Goal: Task Accomplishment & Management: Use online tool/utility

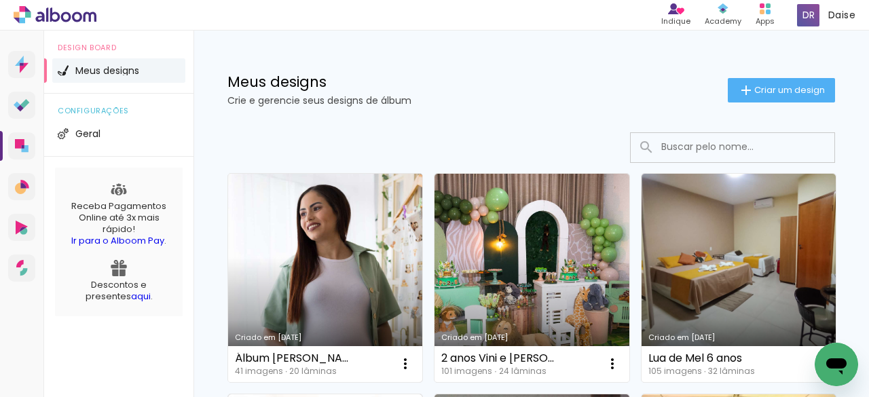
click at [344, 328] on link "Criado em [DATE]" at bounding box center [325, 278] width 194 height 208
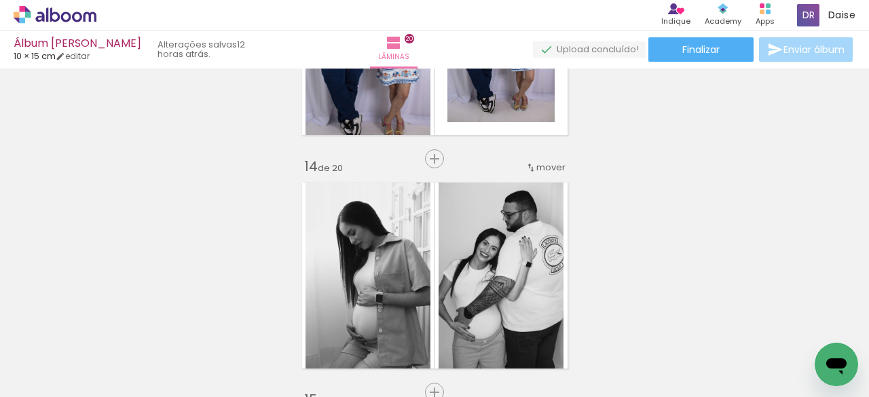
scroll to position [3074, 0]
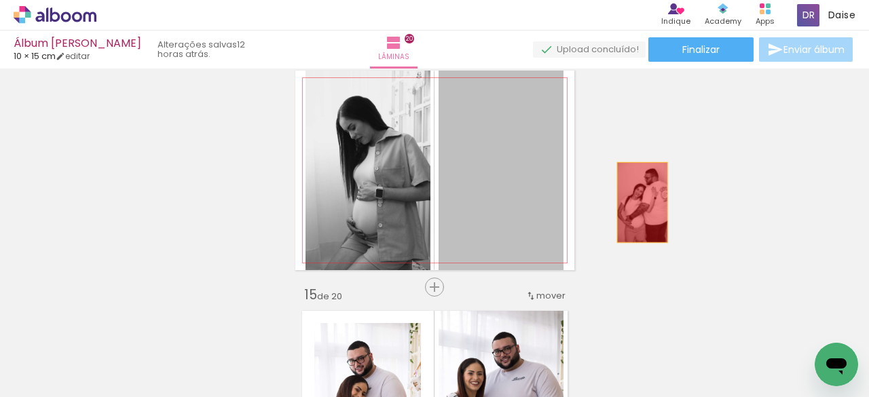
drag, startPoint x: 511, startPoint y: 196, endPoint x: 637, endPoint y: 202, distance: 126.5
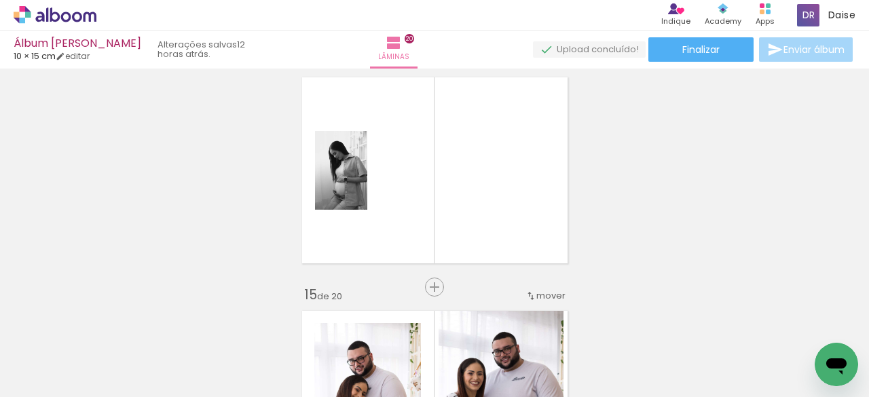
scroll to position [0, 970]
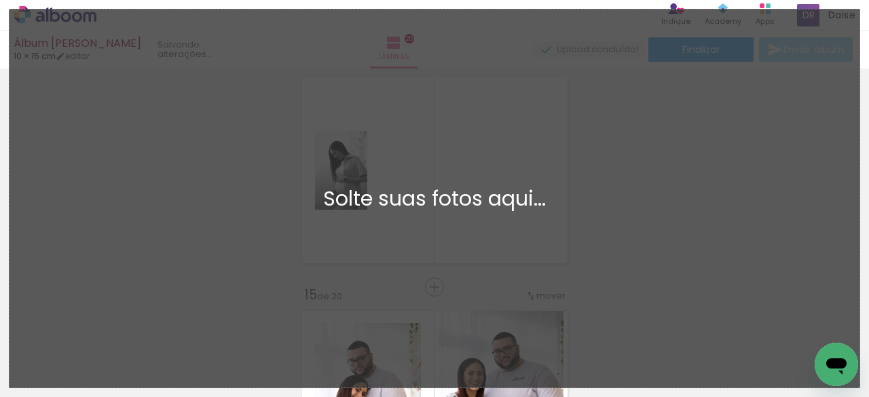
scroll to position [0, 970]
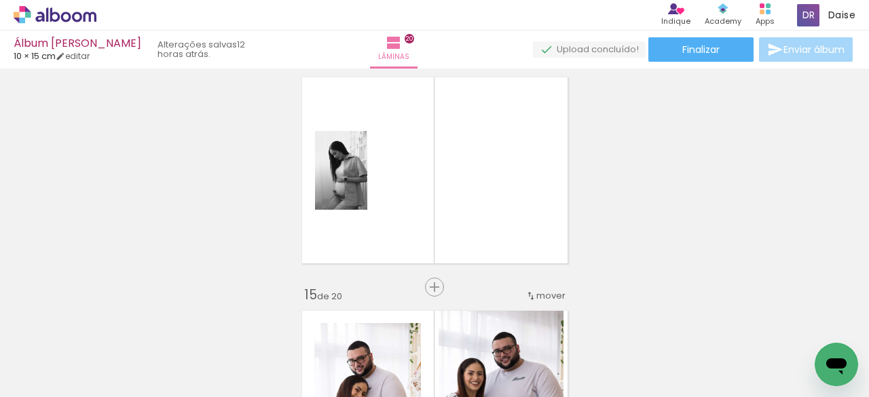
click at [465, 359] on div at bounding box center [459, 351] width 45 height 67
click at [431, 326] on iron-icon at bounding box center [429, 324] width 14 height 14
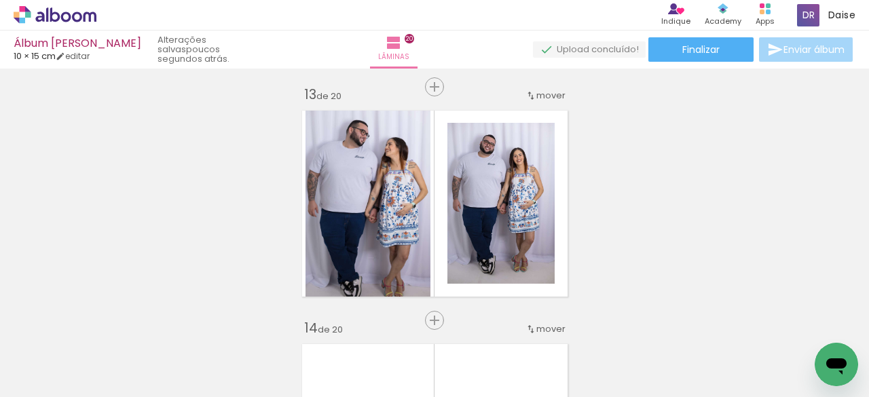
scroll to position [2778, 0]
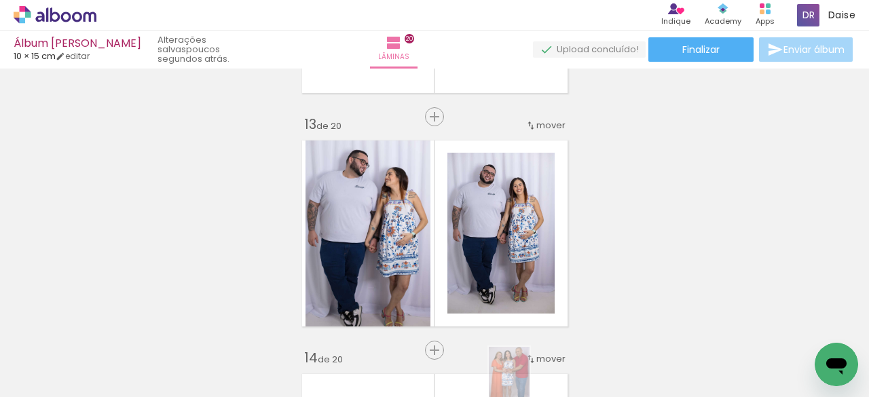
drag, startPoint x: 486, startPoint y: 386, endPoint x: 530, endPoint y: 388, distance: 43.5
click at [111, 388] on iron-horizontal-list at bounding box center [97, 354] width 27 height 85
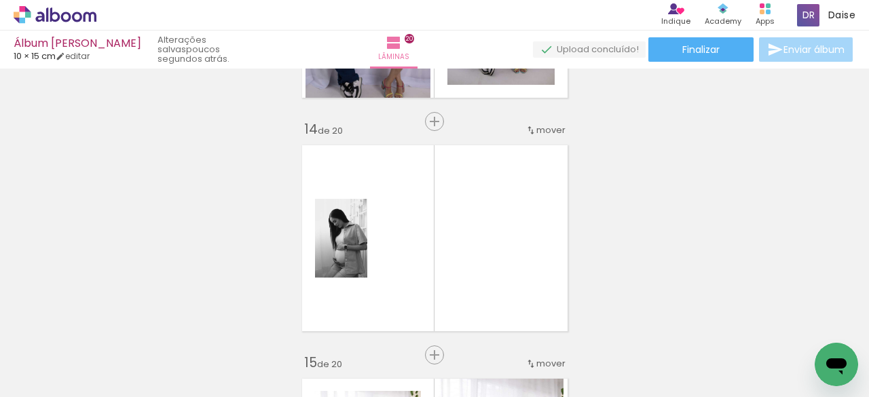
scroll to position [3082, 0]
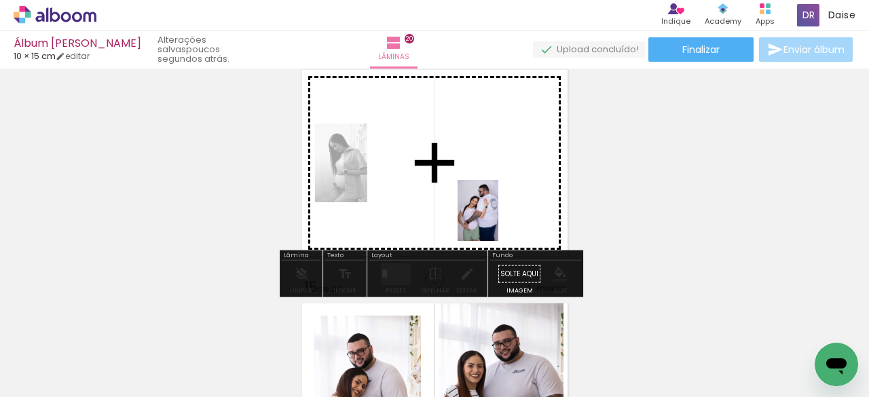
drag, startPoint x: 806, startPoint y: 342, endPoint x: 490, endPoint y: 185, distance: 352.6
click at [490, 185] on quentale-workspace at bounding box center [434, 198] width 869 height 397
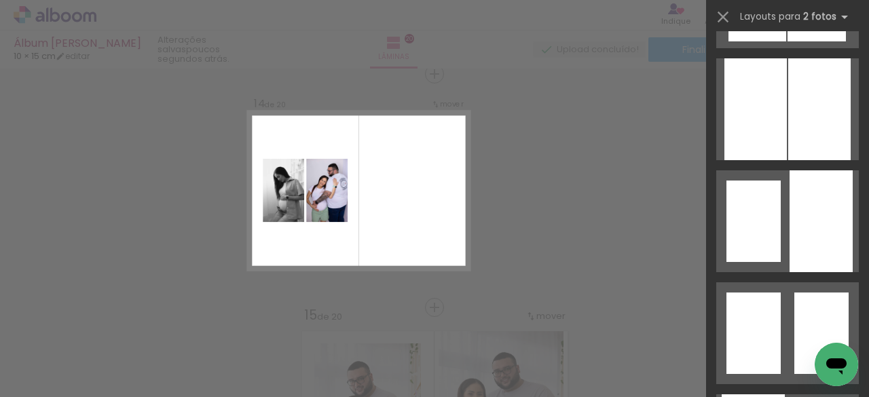
scroll to position [683, 0]
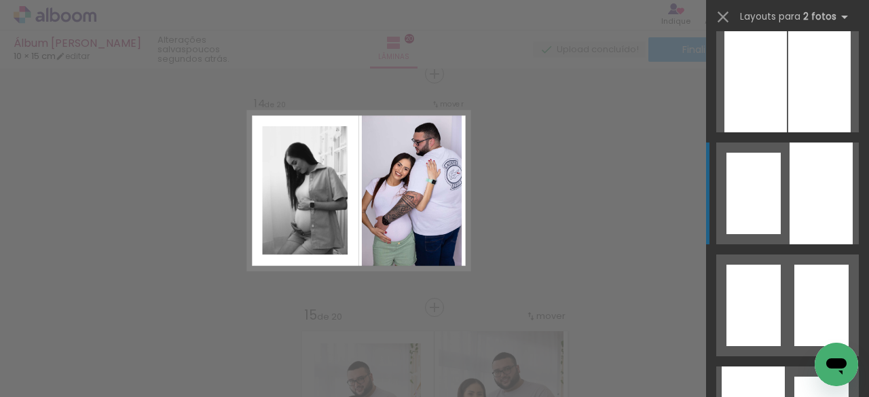
click at [799, 172] on div at bounding box center [821, 194] width 63 height 102
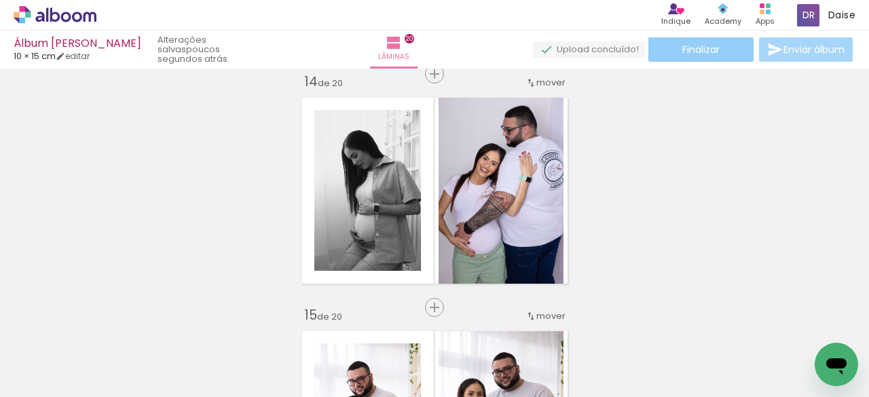
click at [704, 47] on span "Finalizar" at bounding box center [701, 50] width 37 height 10
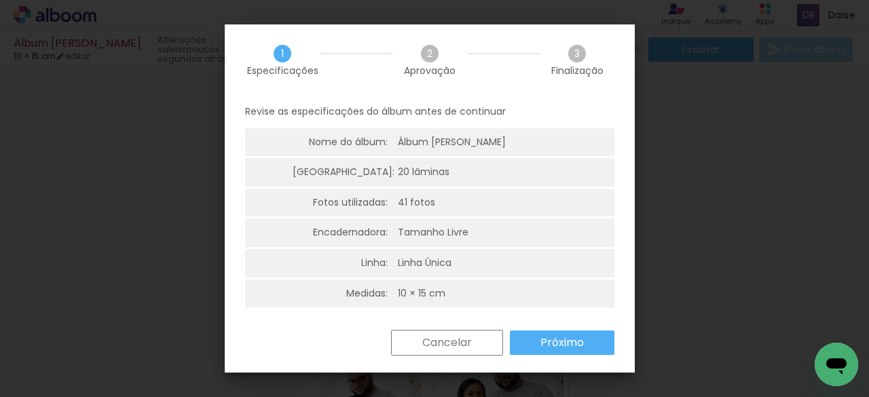
click at [0, 0] on slot "Próximo" at bounding box center [0, 0] width 0 height 0
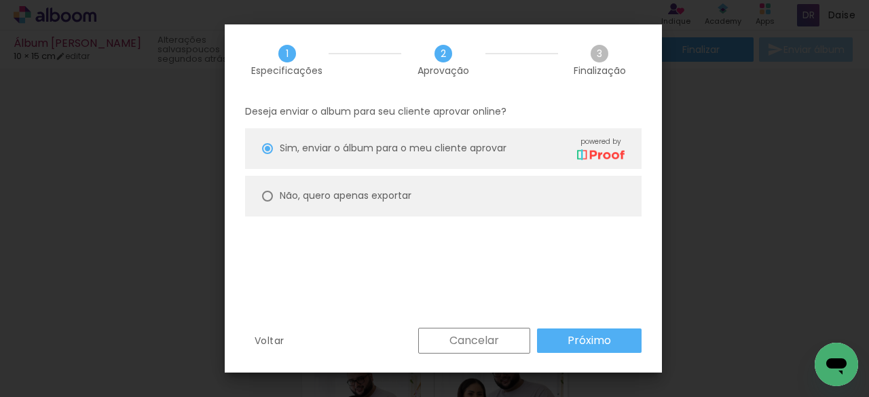
click at [344, 208] on paper-radio-button "Não, quero apenas exportar" at bounding box center [443, 196] width 397 height 41
type paper-radio-button "on"
click at [0, 0] on slot "Próximo" at bounding box center [0, 0] width 0 height 0
type input "Alta, 300 DPI"
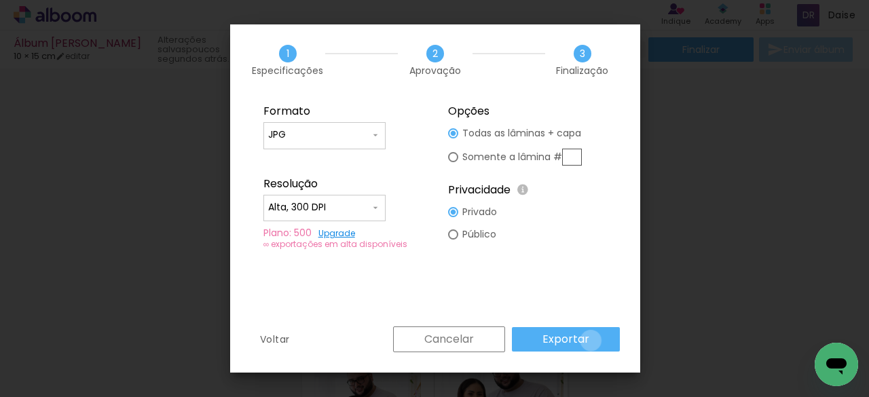
click at [592, 340] on paper-button "Exportar" at bounding box center [566, 339] width 108 height 24
